Goal: Task Accomplishment & Management: Manage account settings

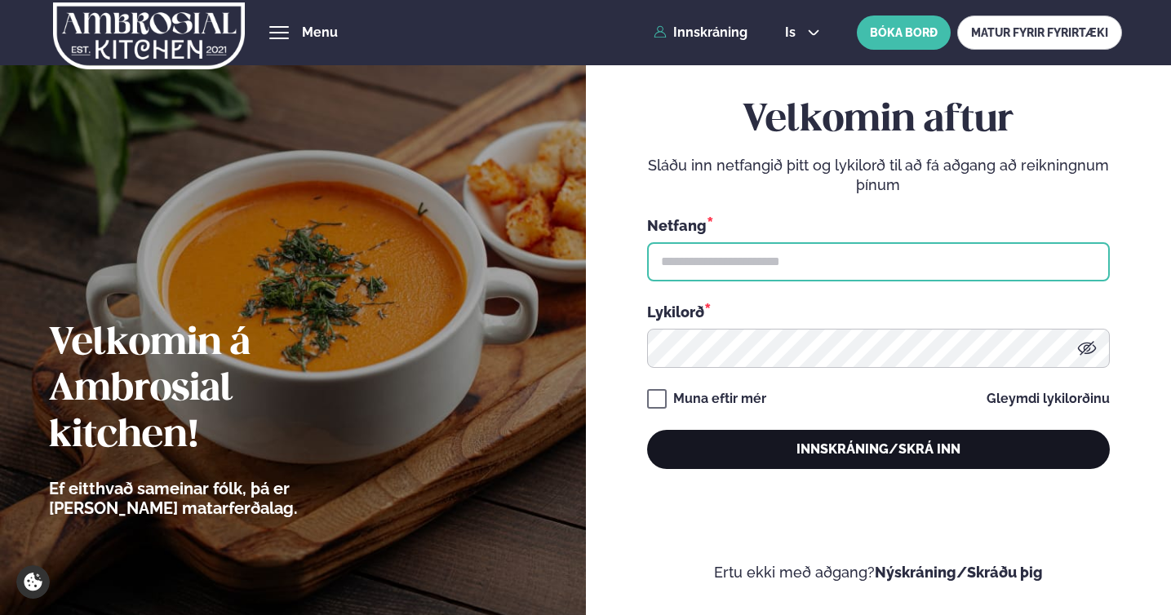
type input "**********"
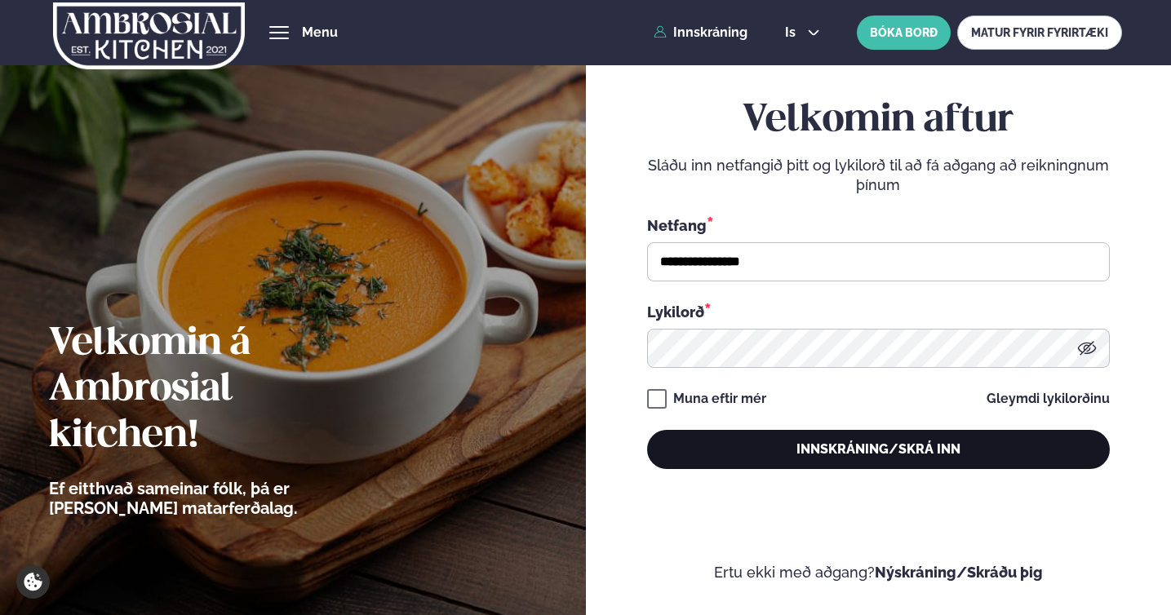
click at [802, 448] on button "Innskráning/Skrá inn" at bounding box center [878, 449] width 463 height 39
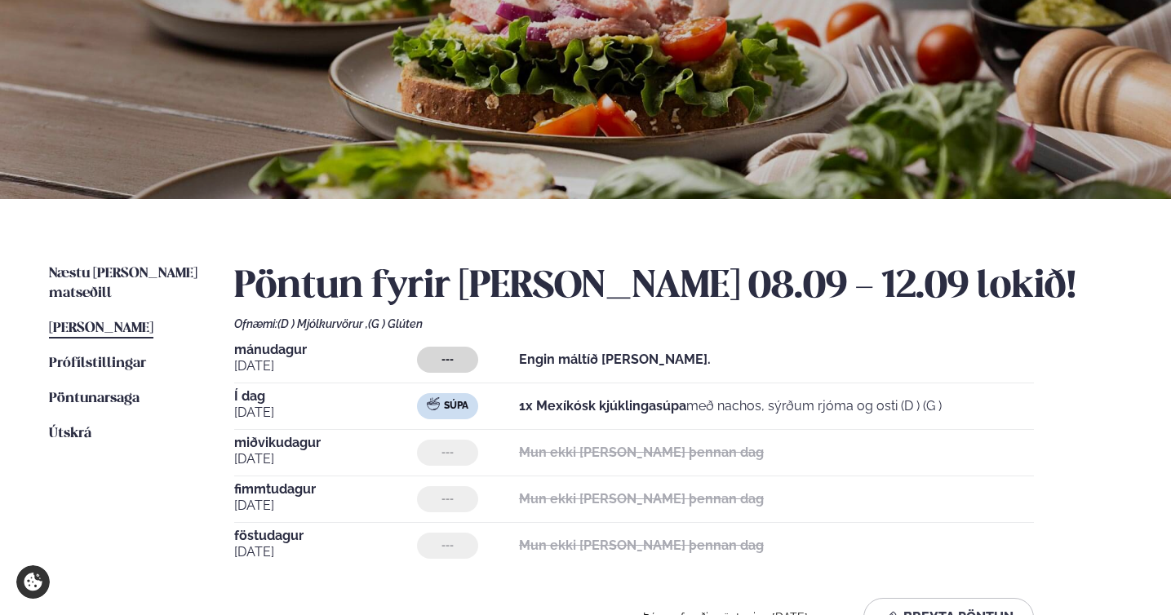
scroll to position [218, 0]
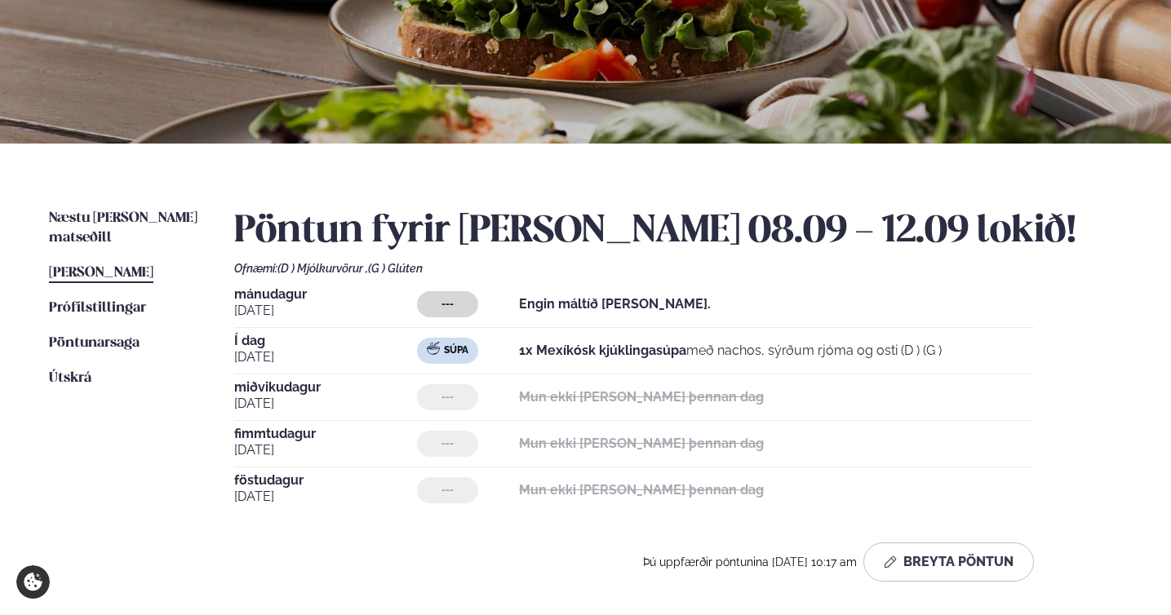
click at [666, 351] on strong "1x Mexíkósk kjúklingasúpa" at bounding box center [602, 350] width 167 height 15
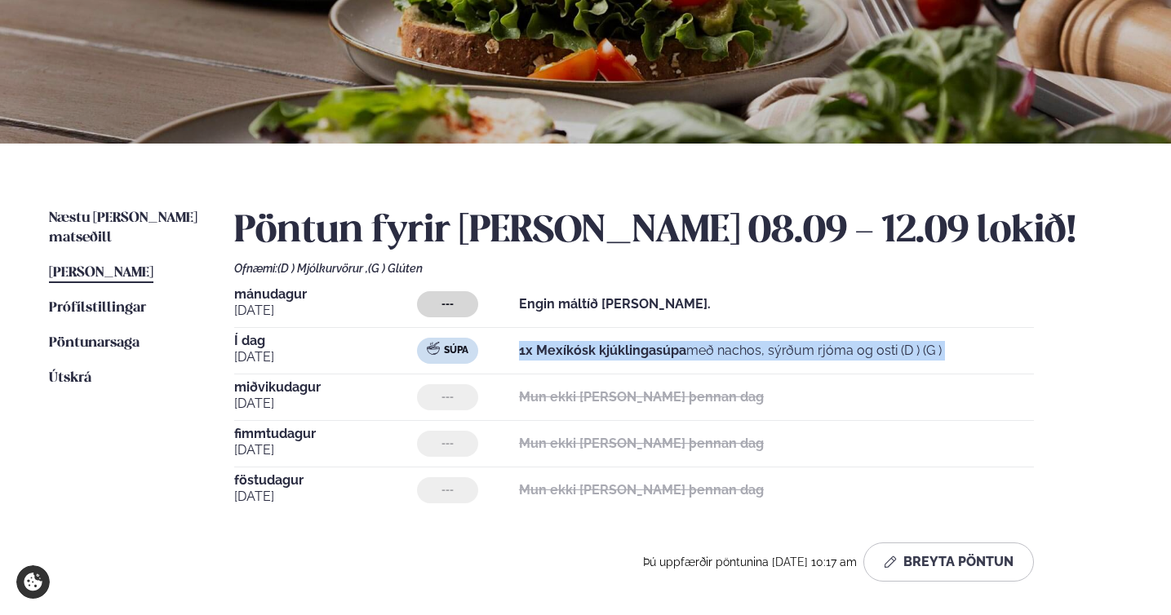
click at [666, 351] on strong "1x Mexíkósk kjúklingasúpa" at bounding box center [602, 350] width 167 height 15
drag, startPoint x: 666, startPoint y: 351, endPoint x: 715, endPoint y: 343, distance: 49.6
click at [666, 351] on strong "1x Mexíkósk kjúklingasúpa" at bounding box center [602, 350] width 167 height 15
click at [1016, 339] on div "Súpa 1x Mexíkósk kjúklingasúpa með nachos, sýrðum rjóma og osti (D ) (G )" at bounding box center [725, 351] width 617 height 26
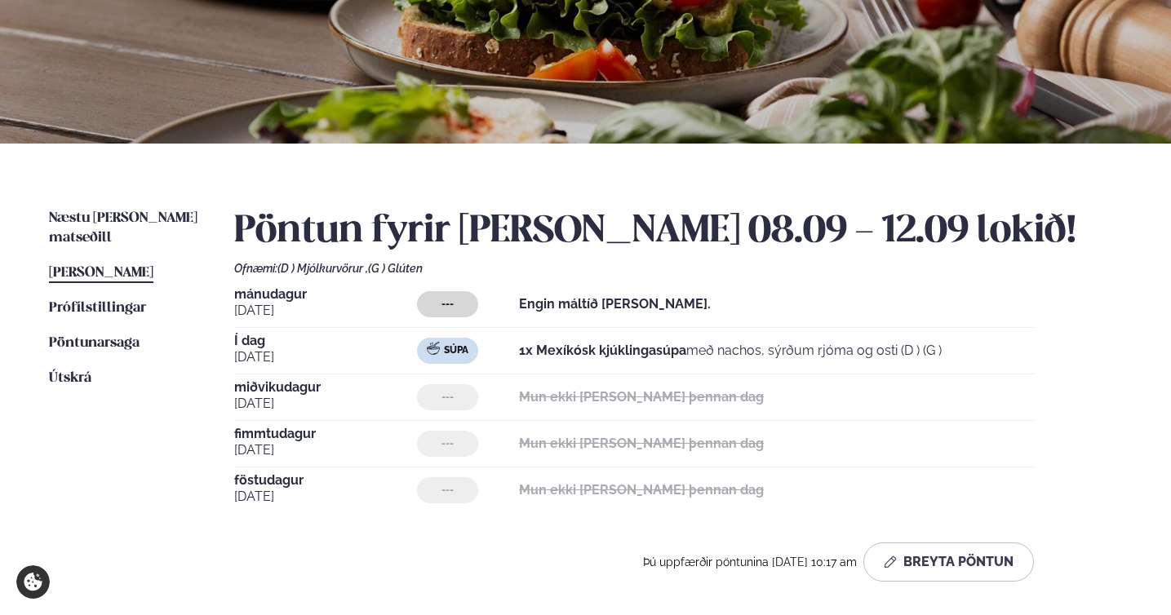
drag, startPoint x: 996, startPoint y: 349, endPoint x: 533, endPoint y: 357, distance: 463.4
click at [524, 358] on div "Súpa 1x Mexíkósk kjúklingasúpa með nachos, sýrðum rjóma og osti (D ) (G )" at bounding box center [725, 351] width 617 height 26
click at [598, 356] on strong "1x Mexíkósk kjúklingasúpa" at bounding box center [602, 350] width 167 height 15
click at [597, 356] on strong "1x Mexíkósk kjúklingasúpa" at bounding box center [602, 350] width 167 height 15
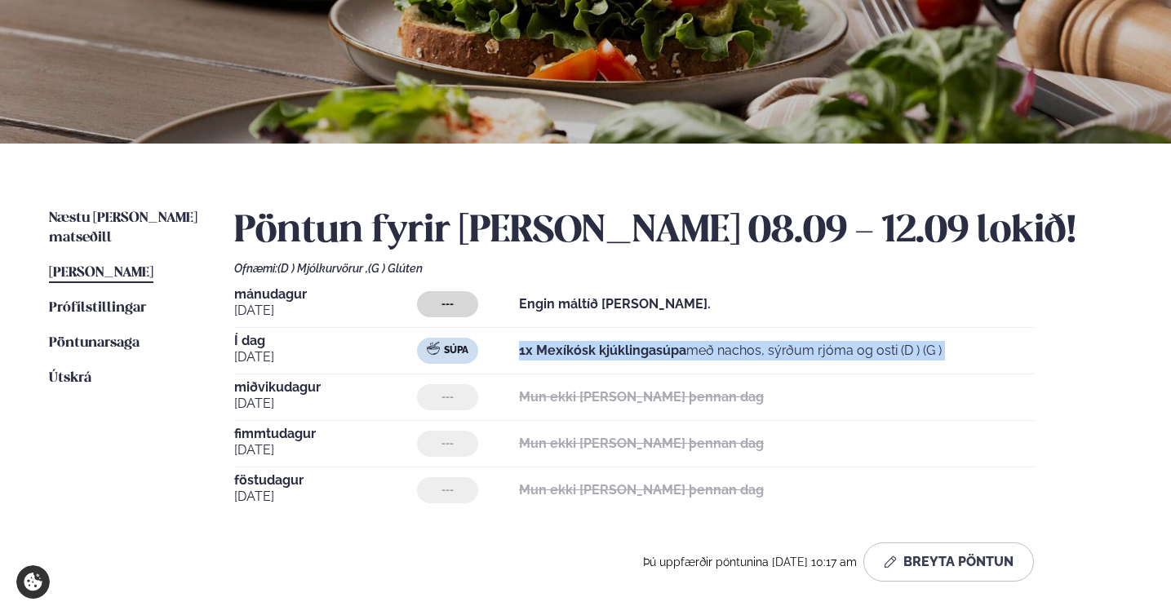
click at [597, 356] on strong "1x Mexíkósk kjúklingasúpa" at bounding box center [602, 350] width 167 height 15
click at [595, 357] on p "1x Mexíkósk kjúklingasúpa með nachos, sýrðum rjóma og osti (D ) (G )" at bounding box center [730, 351] width 423 height 20
click at [609, 355] on strong "1x Mexíkósk kjúklingasúpa" at bounding box center [602, 350] width 167 height 15
